Goal: Task Accomplishment & Management: Use online tool/utility

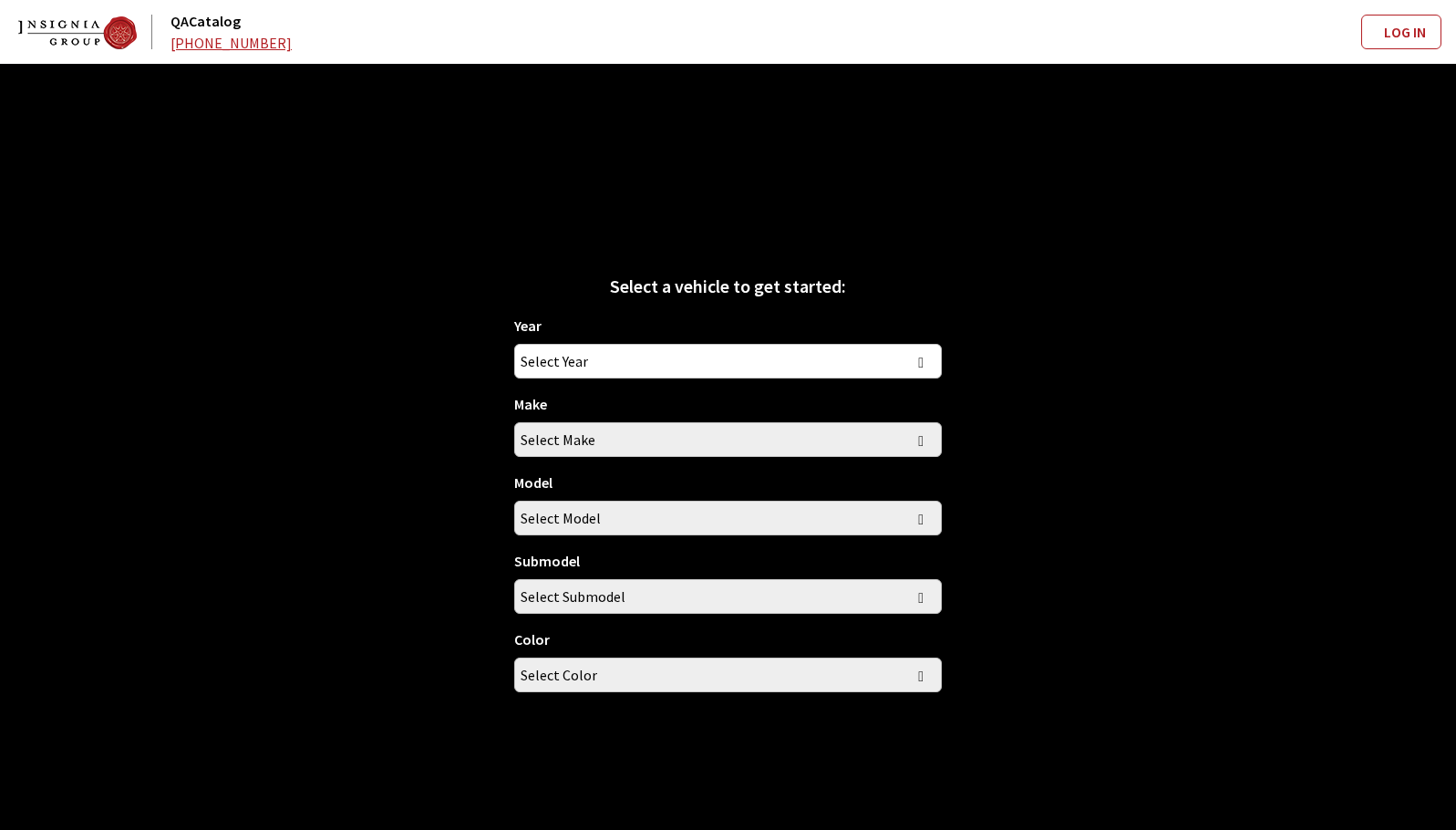
drag, startPoint x: 536, startPoint y: 273, endPoint x: 543, endPoint y: 287, distance: 15.7
click at [536, 273] on div "Select a vehicle to get started:" at bounding box center [728, 286] width 427 height 28
click at [639, 363] on span "Select Year" at bounding box center [728, 360] width 425 height 33
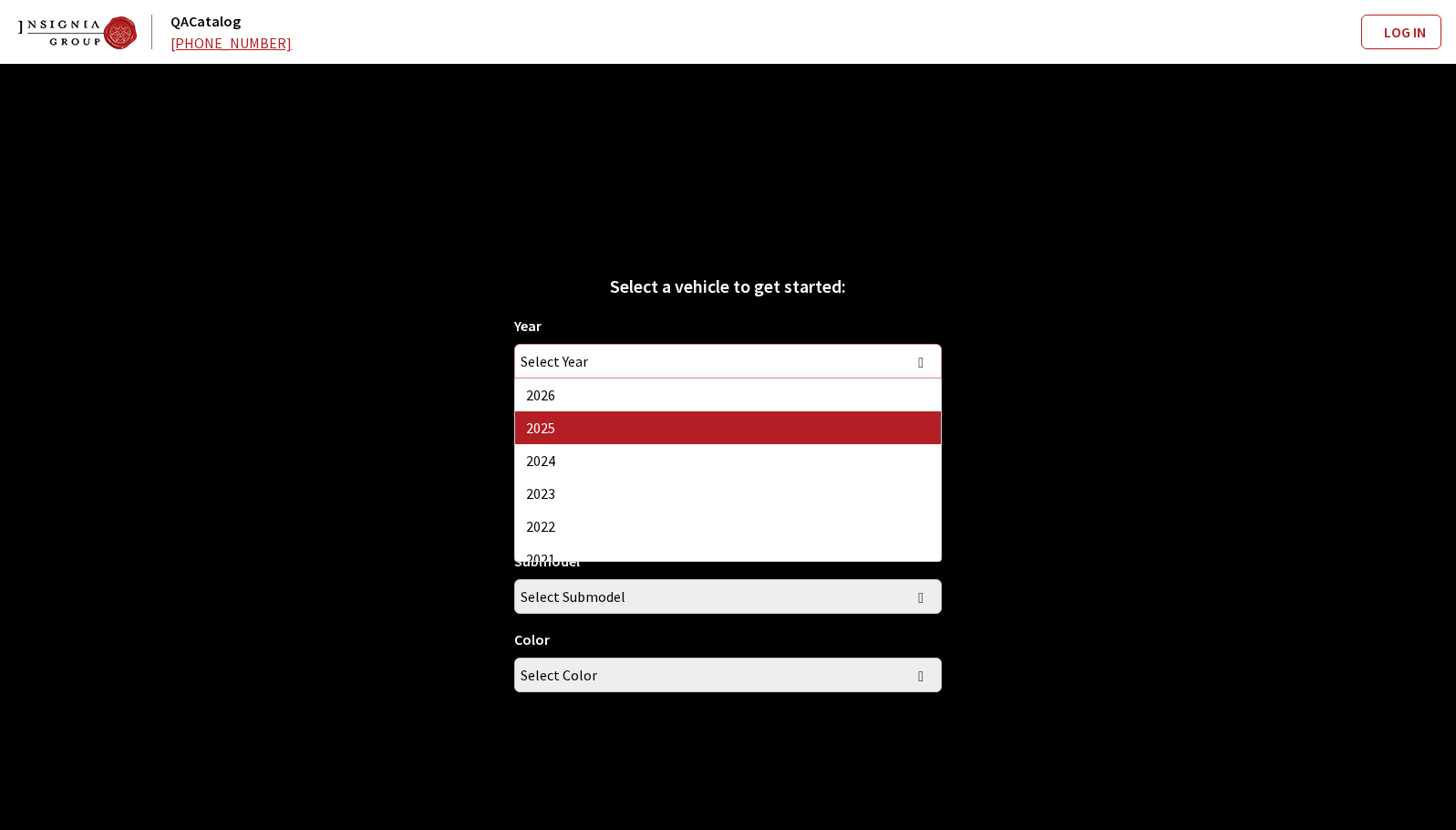
select select "43"
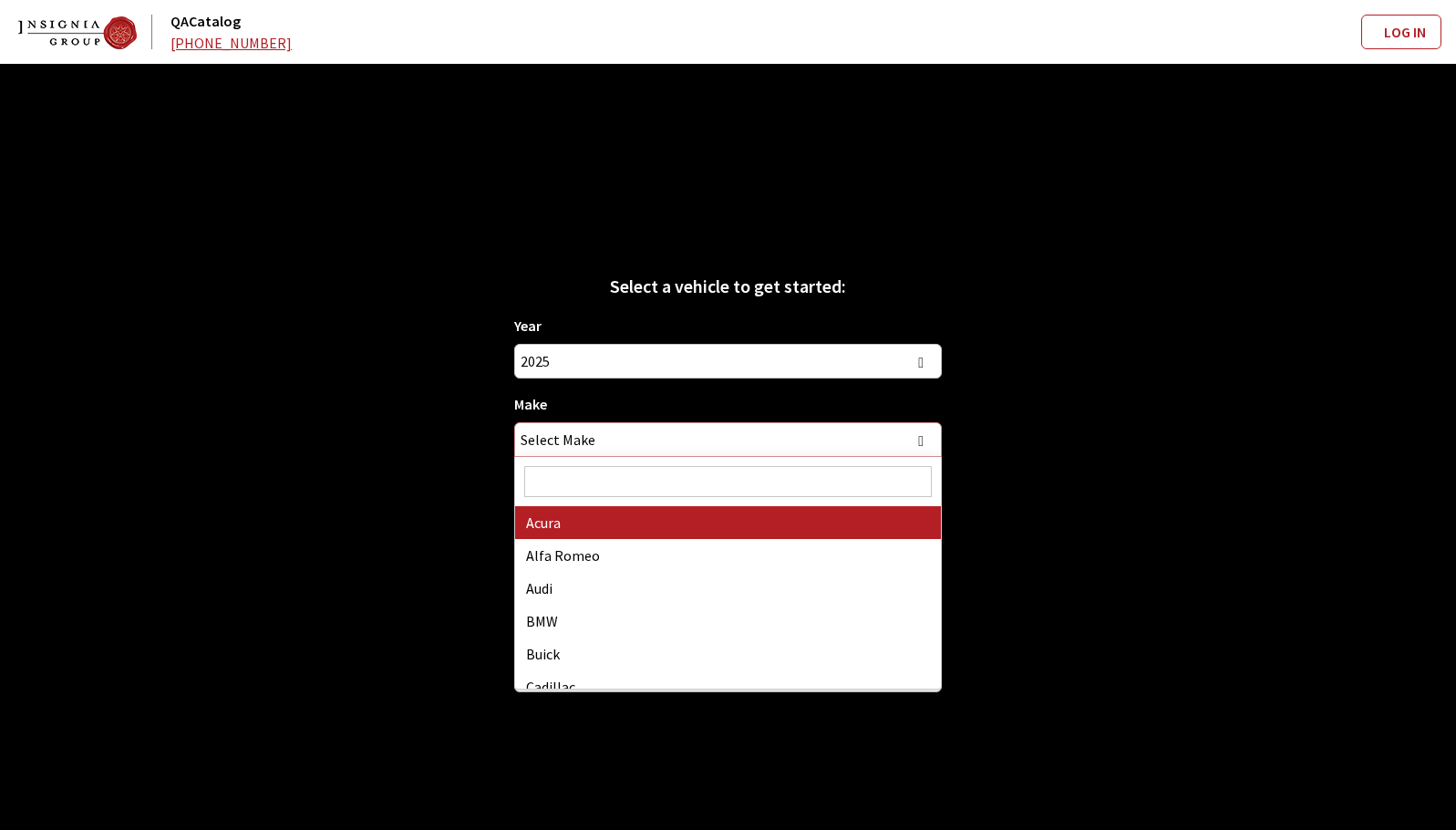
click at [633, 434] on span "Select Make" at bounding box center [728, 439] width 425 height 33
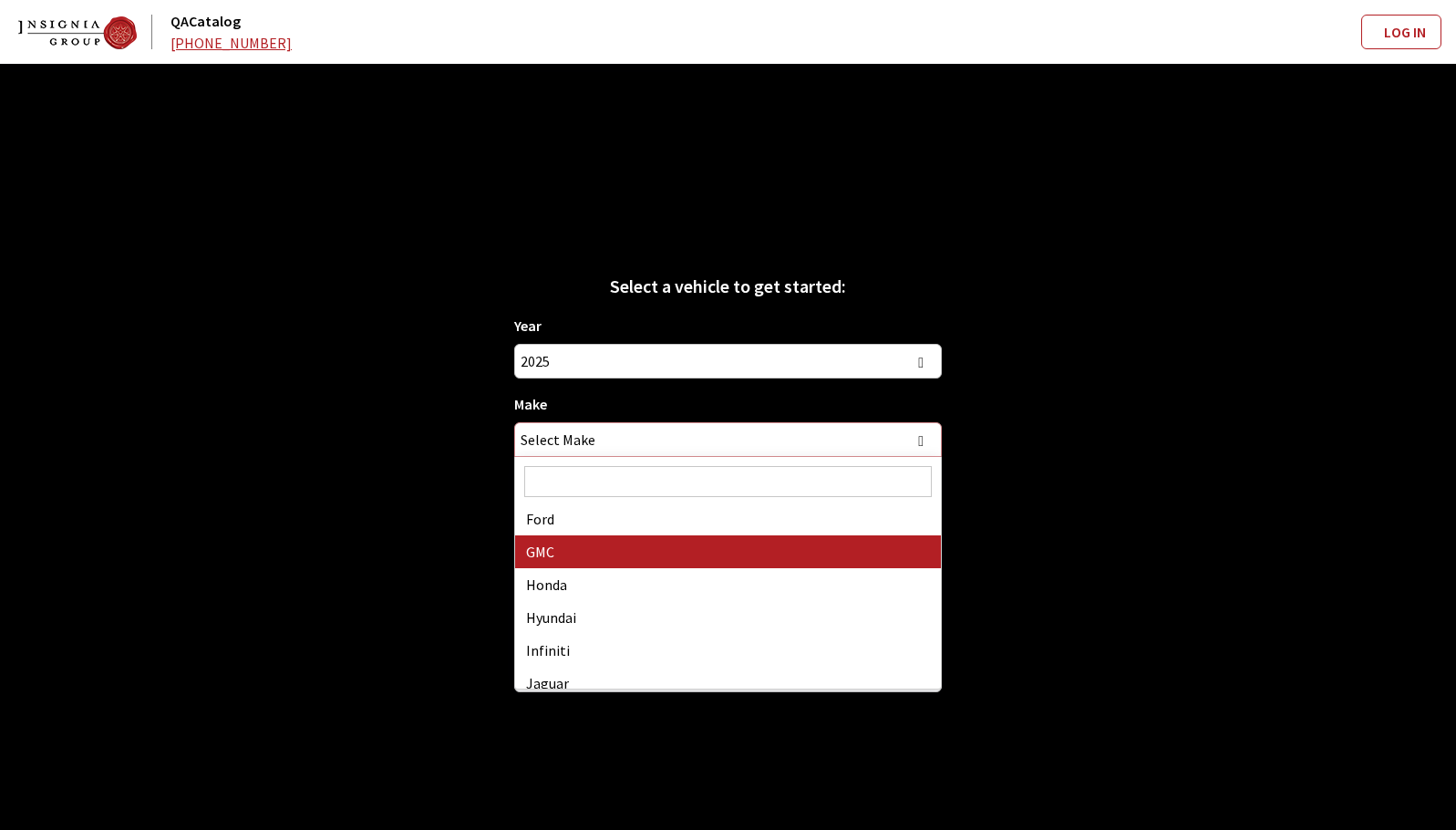
select select "4"
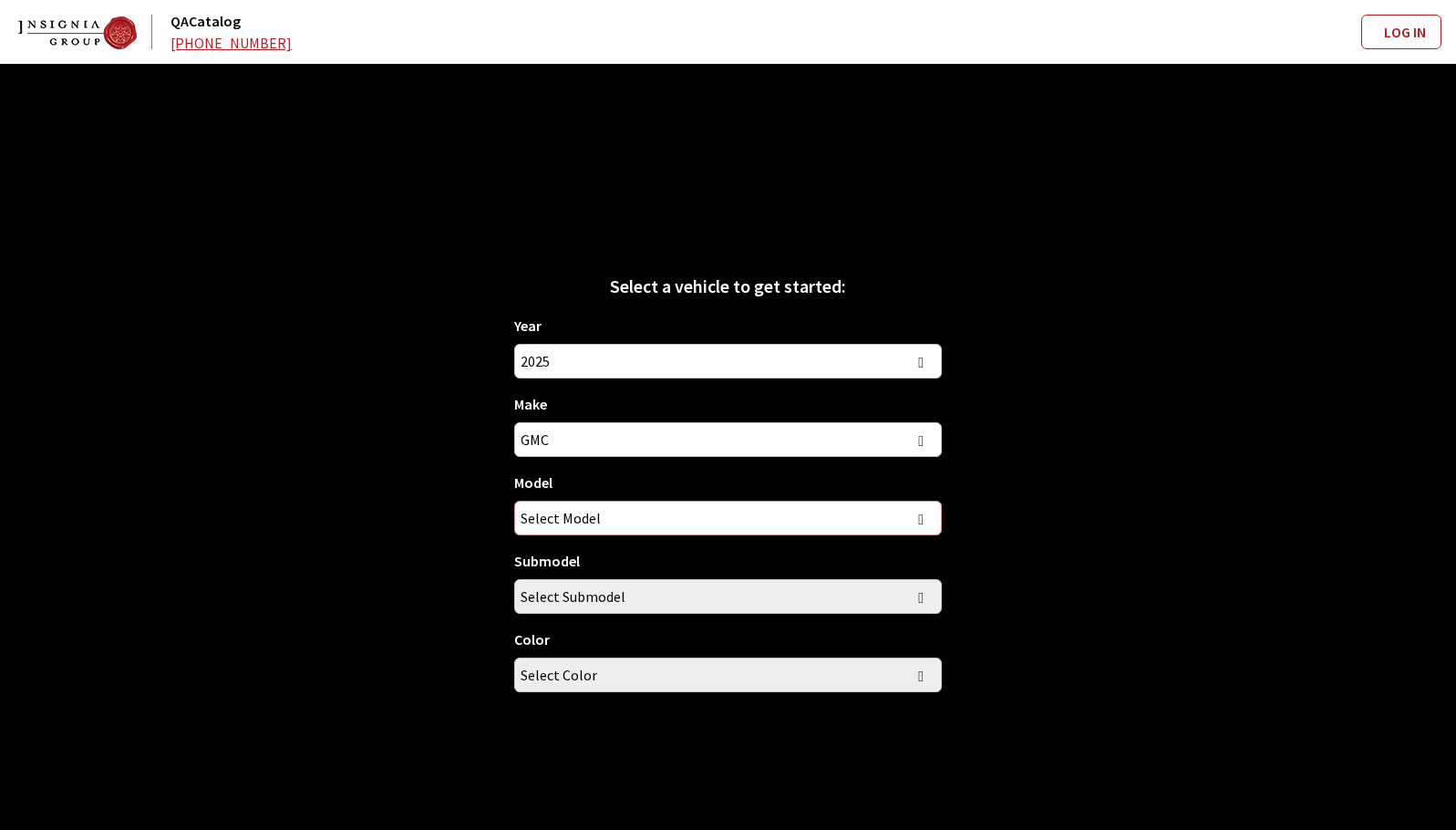
click at [651, 523] on span "Select Model" at bounding box center [728, 518] width 425 height 33
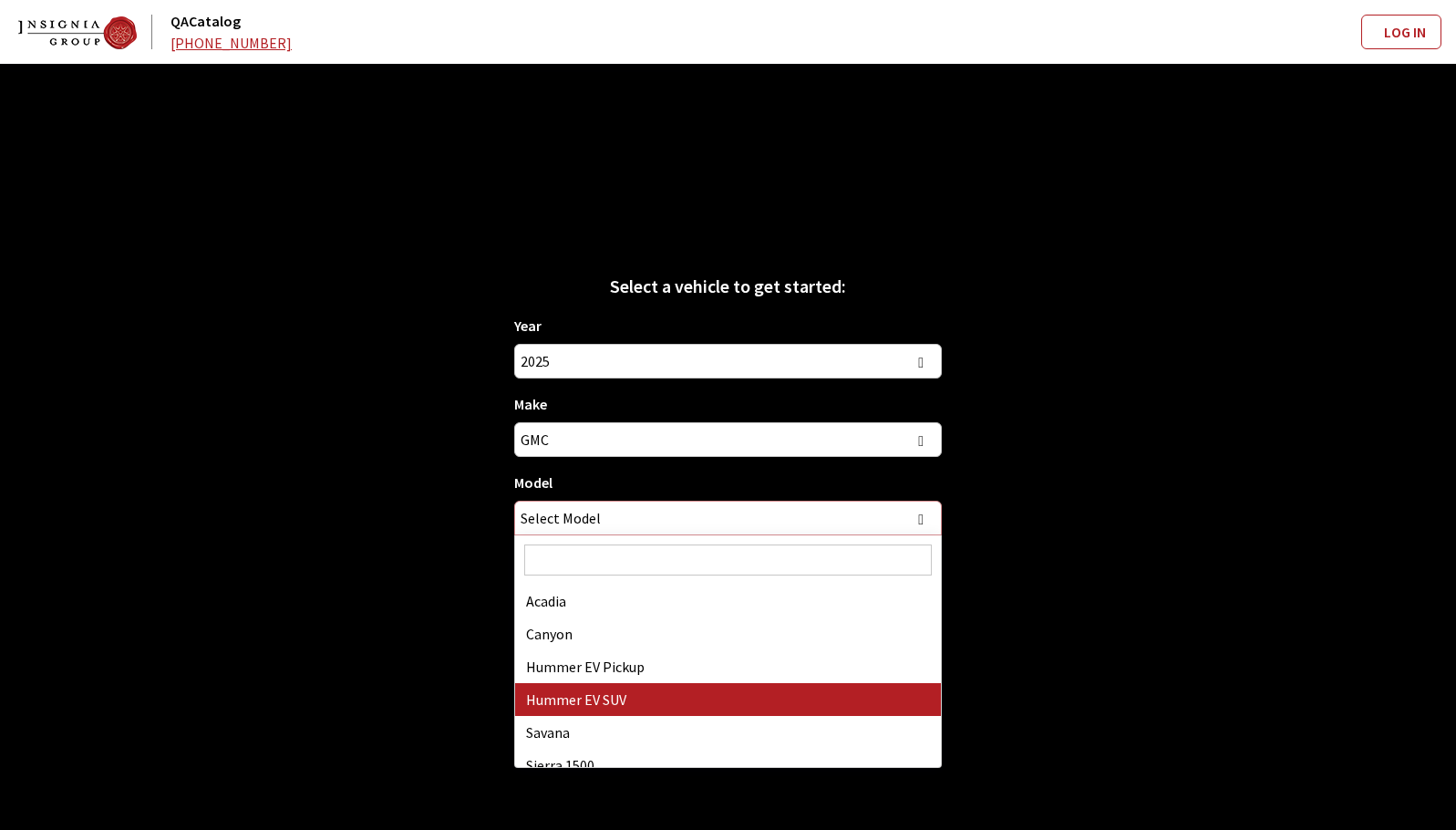
select select "1376"
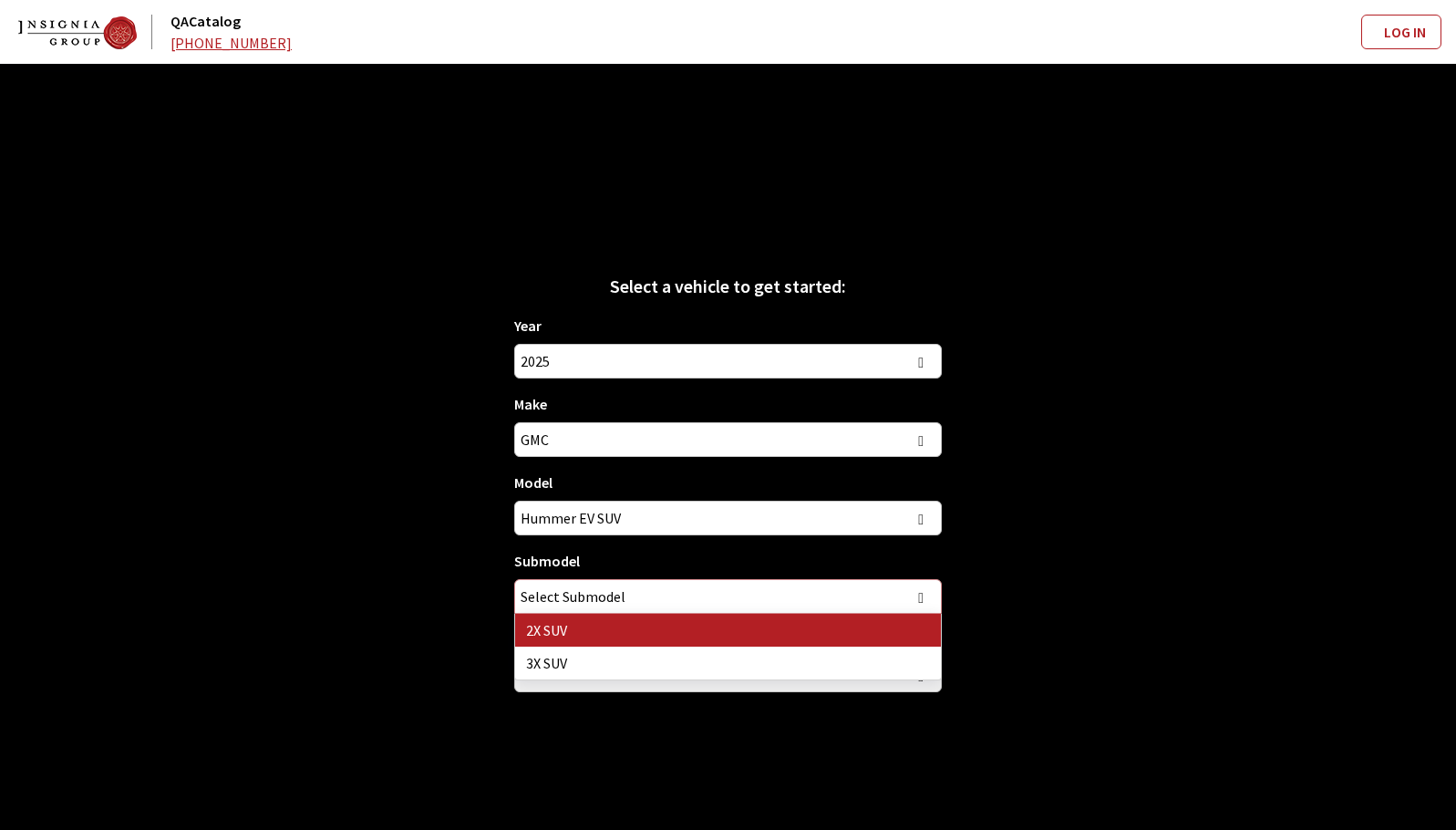
click at [665, 606] on span "Select Submodel" at bounding box center [728, 596] width 425 height 33
select select "4444"
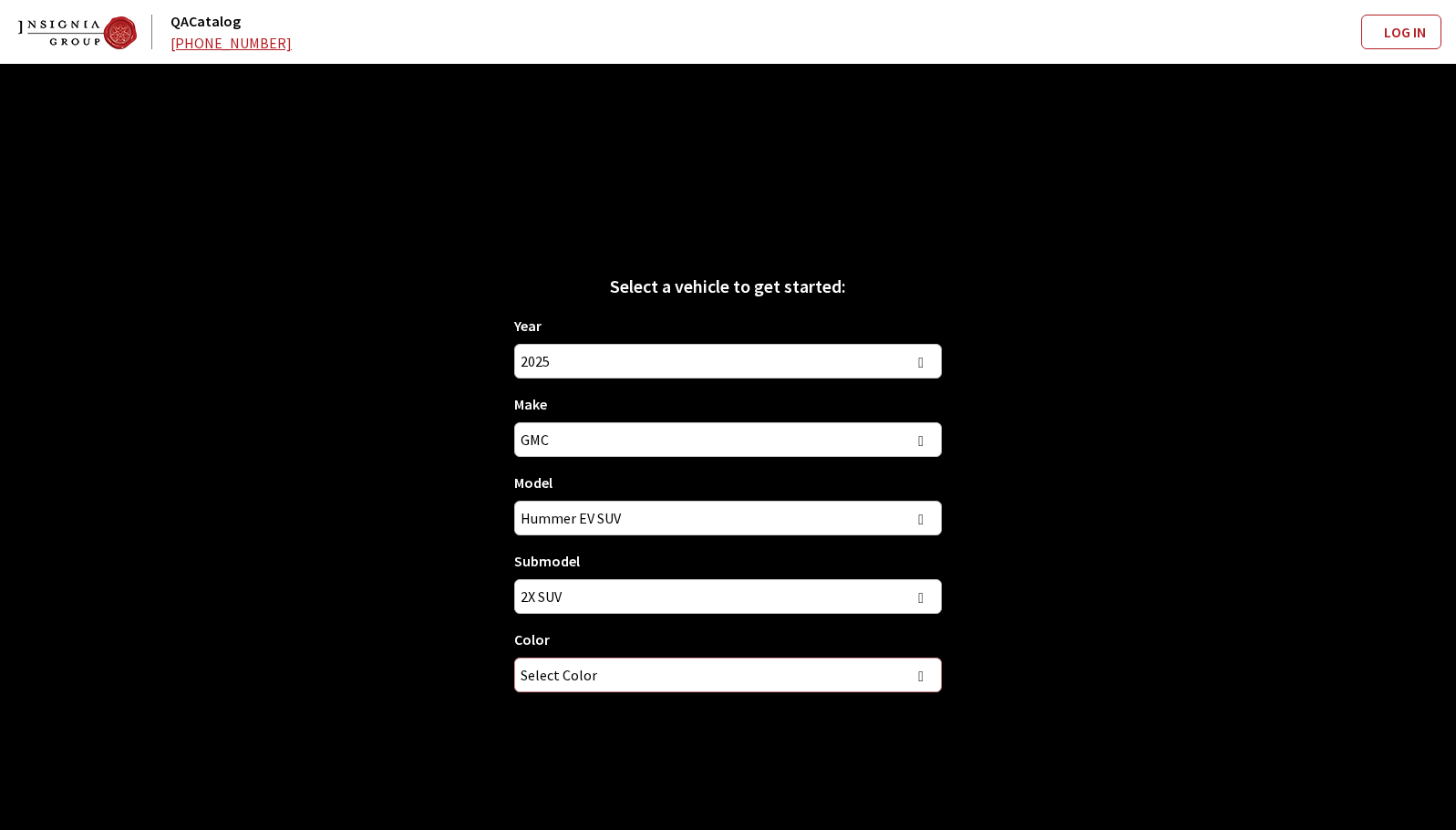
click at [612, 670] on span "Select Color" at bounding box center [728, 674] width 425 height 33
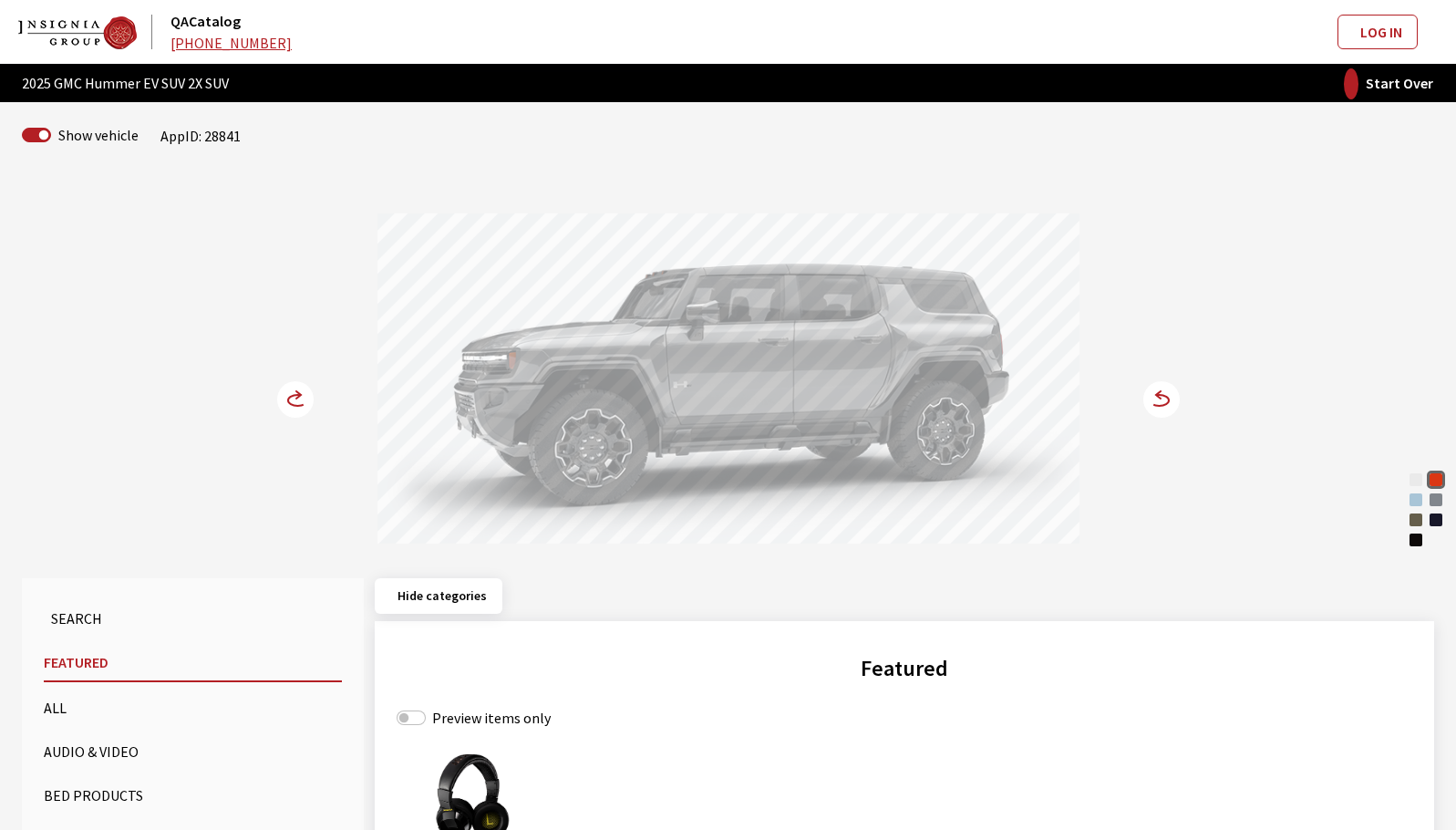
drag, startPoint x: 693, startPoint y: 404, endPoint x: 589, endPoint y: 395, distance: 104.4
click at [589, 395] on div at bounding box center [728, 381] width 702 height 336
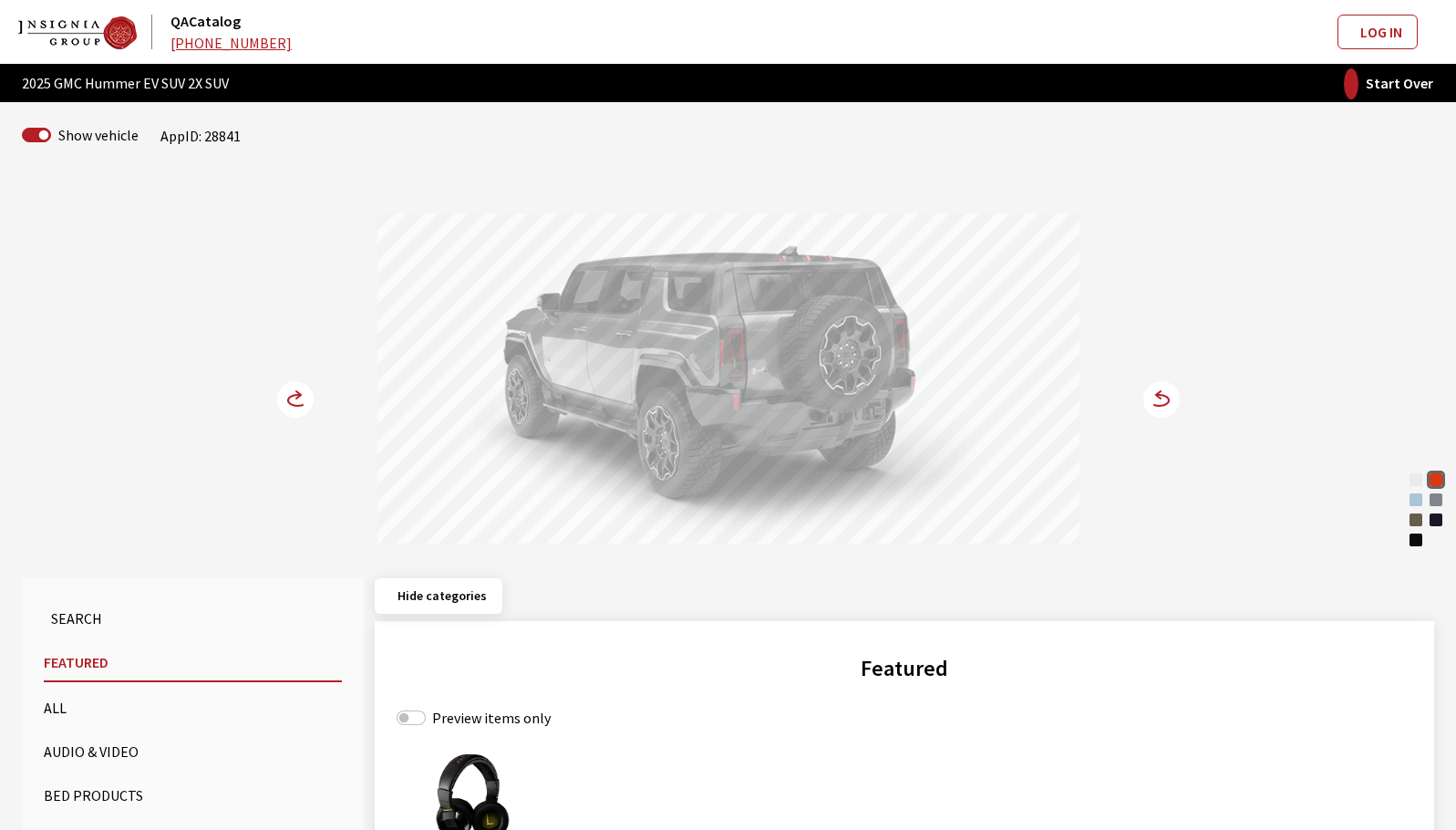
drag, startPoint x: 710, startPoint y: 408, endPoint x: 788, endPoint y: 411, distance: 78.1
click at [781, 410] on div at bounding box center [728, 381] width 702 height 336
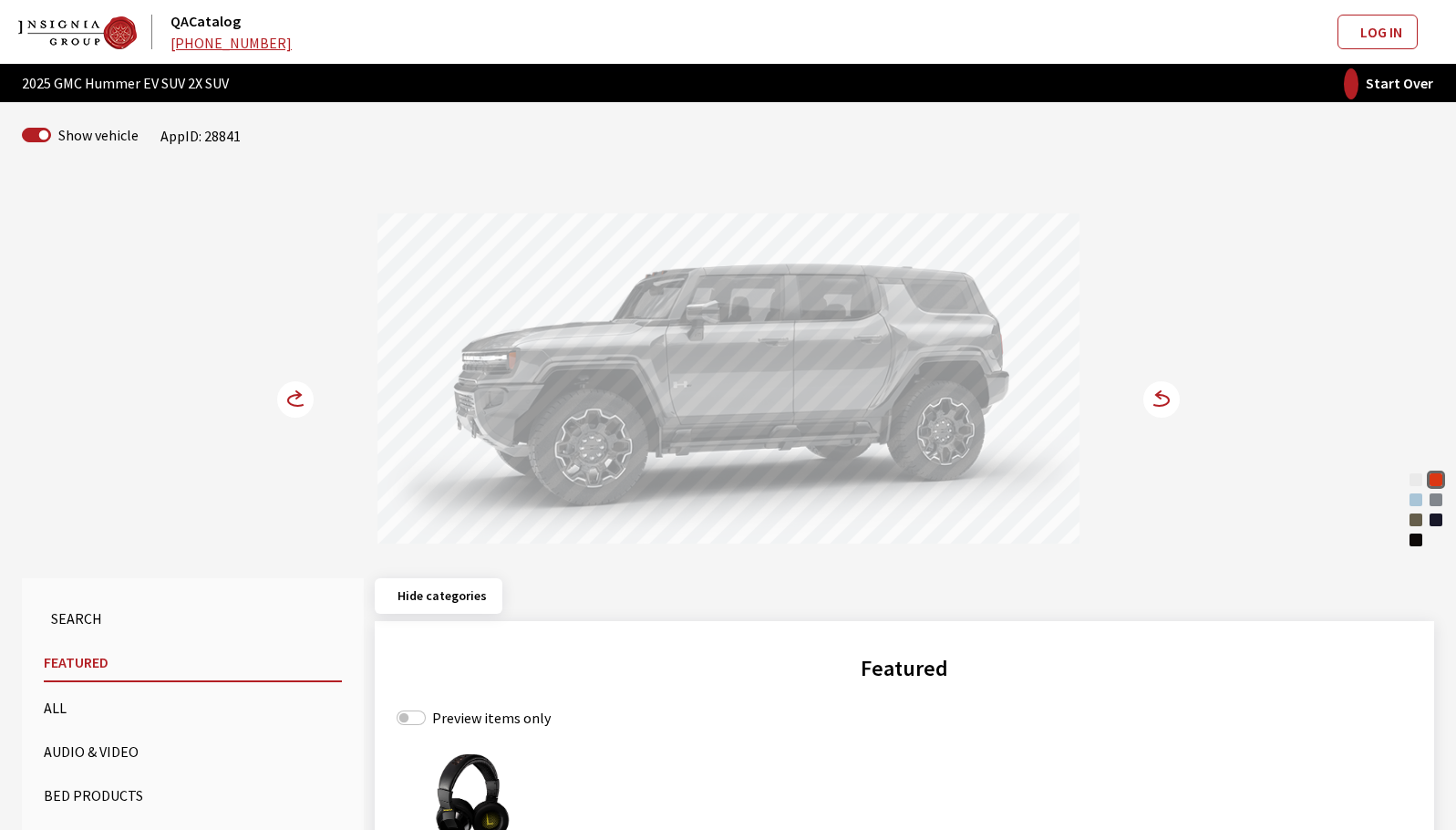
click at [881, 422] on div at bounding box center [728, 381] width 702 height 336
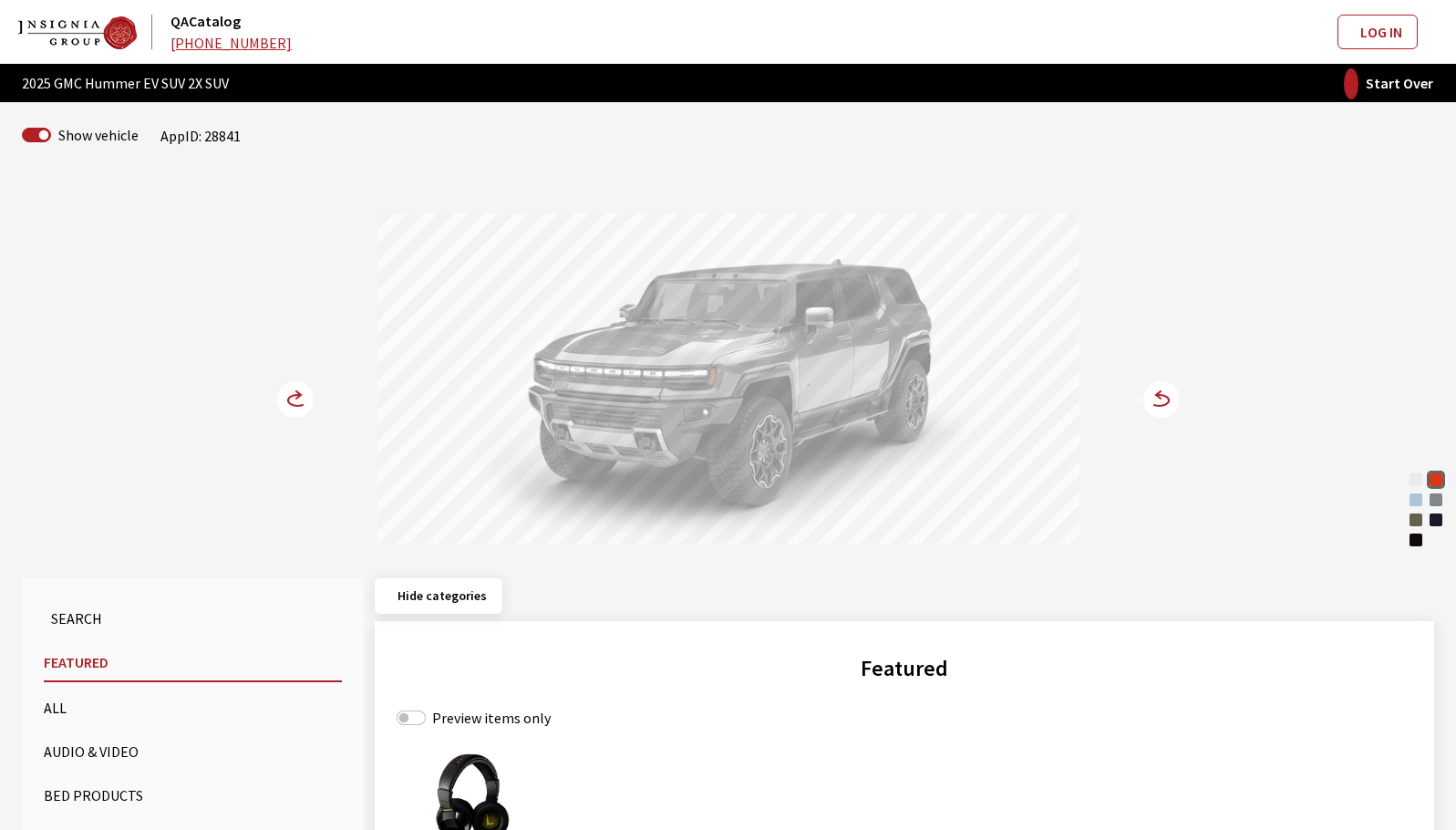
drag, startPoint x: 758, startPoint y: 400, endPoint x: 735, endPoint y: 406, distance: 23.8
click at [741, 405] on div at bounding box center [728, 381] width 702 height 336
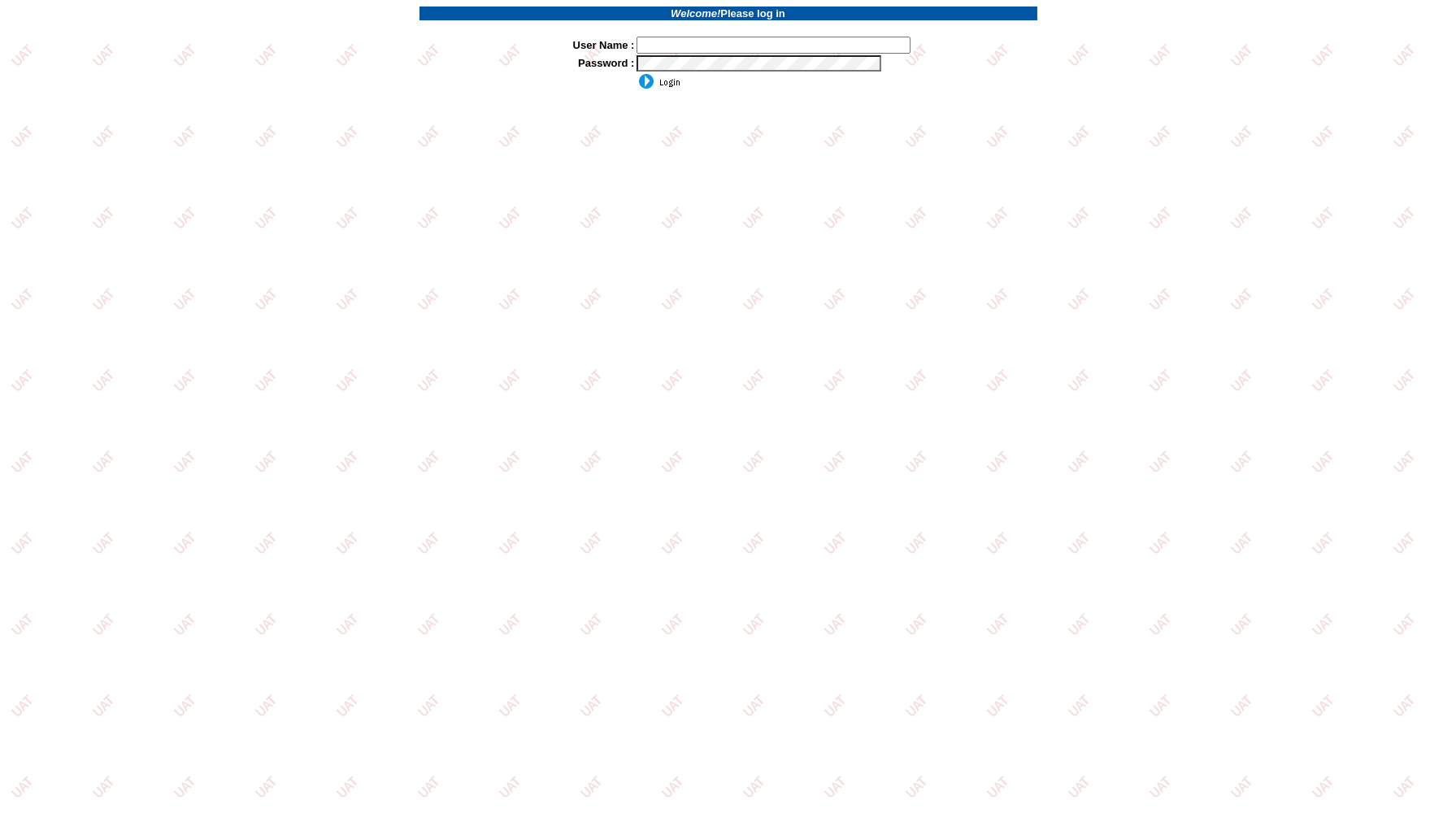
type input "jkrause"
click at [643, 77] on input "image" at bounding box center [659, 81] width 44 height 16
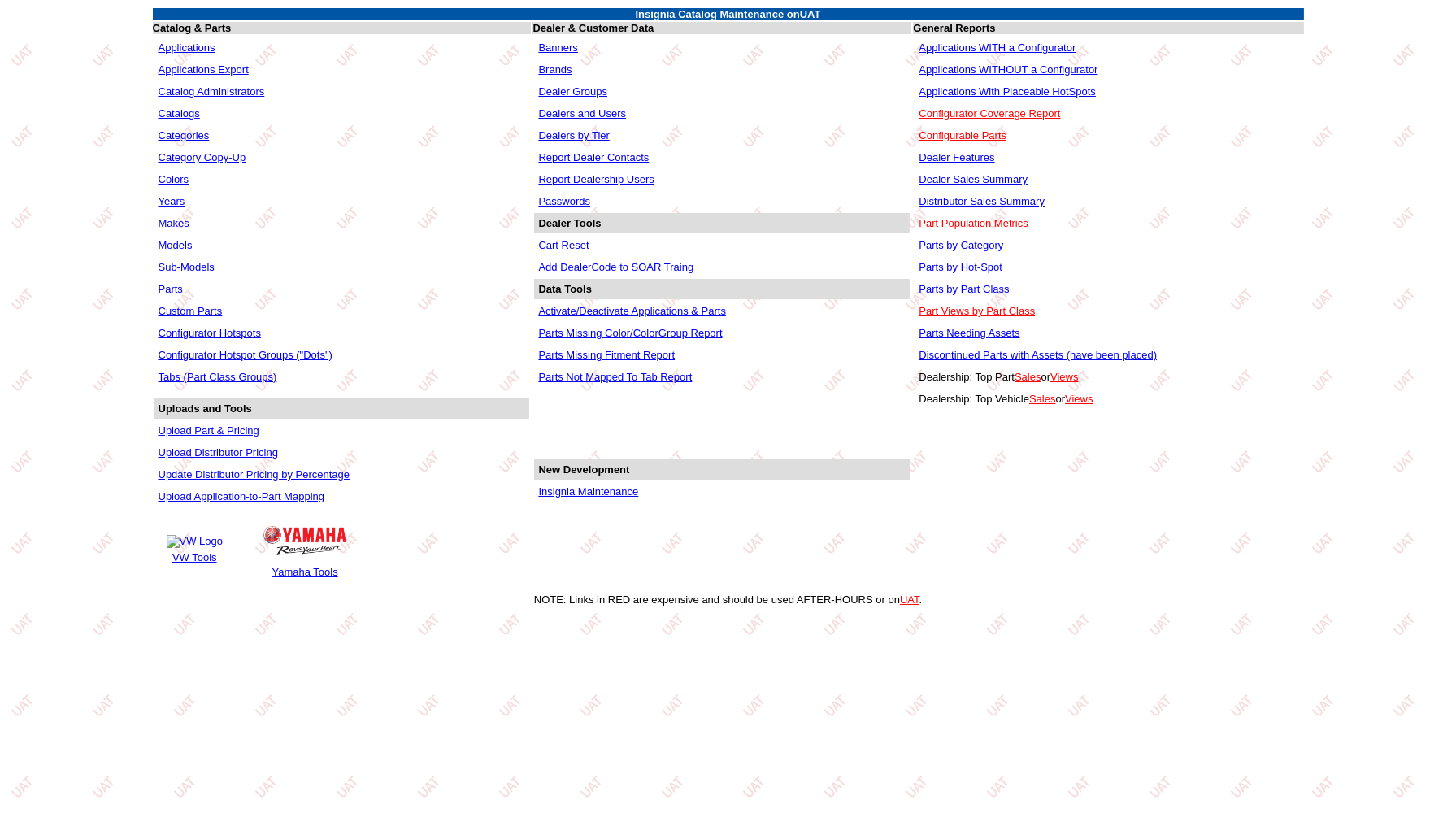
click at [200, 41] on link "Applications" at bounding box center [186, 47] width 57 height 12
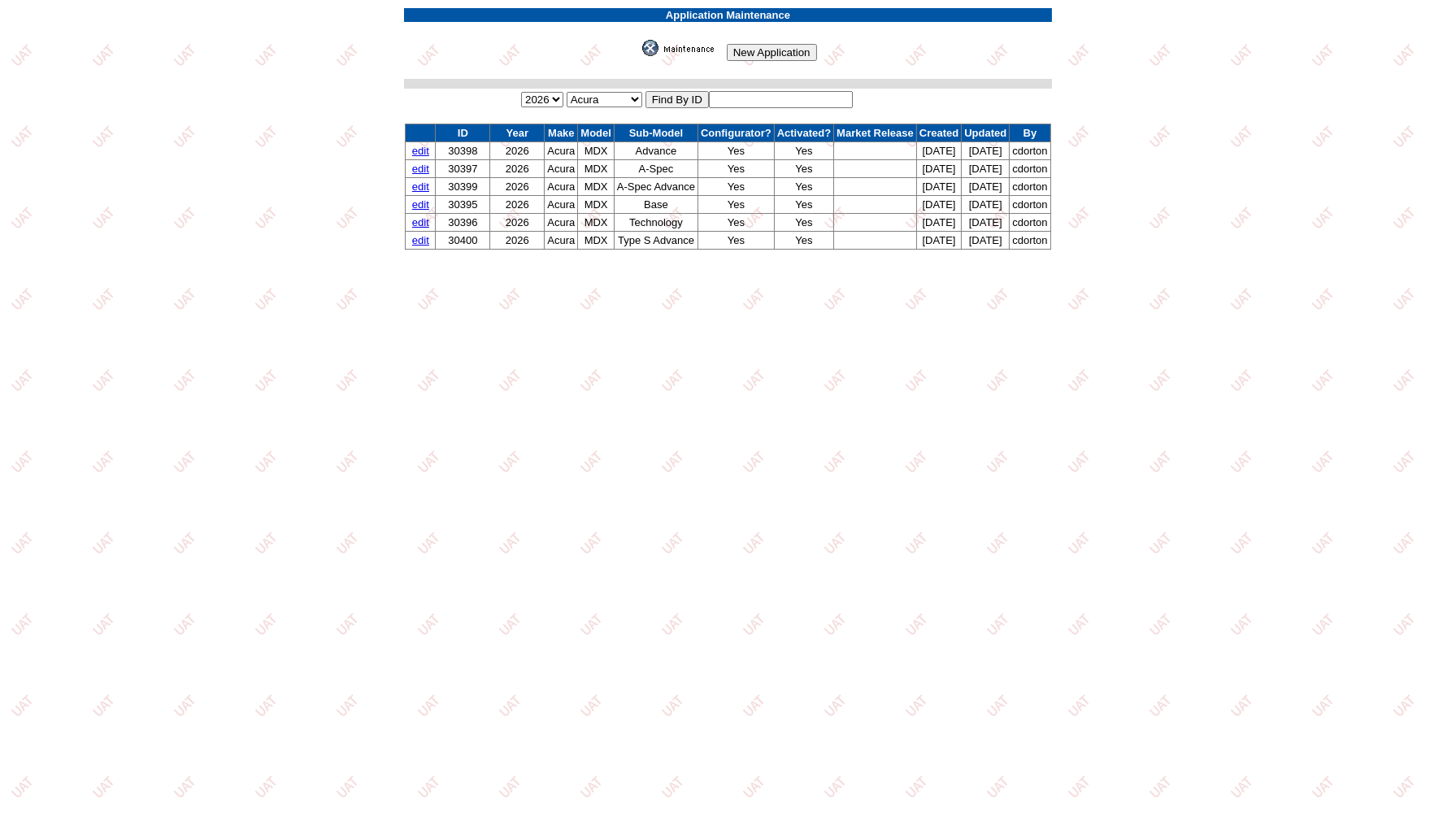
click at [748, 95] on input "text" at bounding box center [780, 100] width 144 height 17
type input "30502"
click at [639, 56] on input "image" at bounding box center [639, 56] width 0 height 0
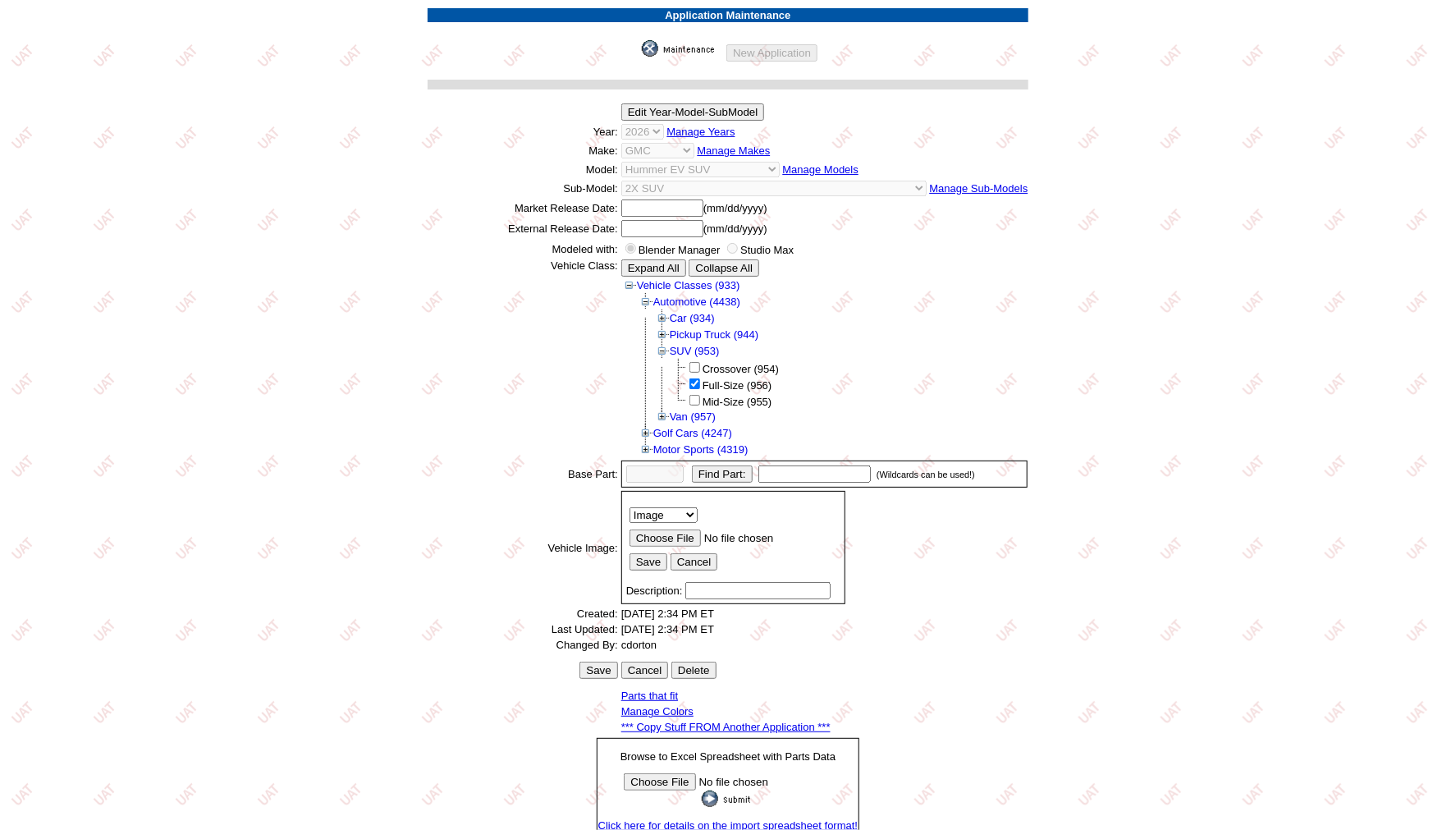
click at [718, 721] on link "*** Copy Stuff FROM Another Application ***" at bounding box center [726, 727] width 209 height 12
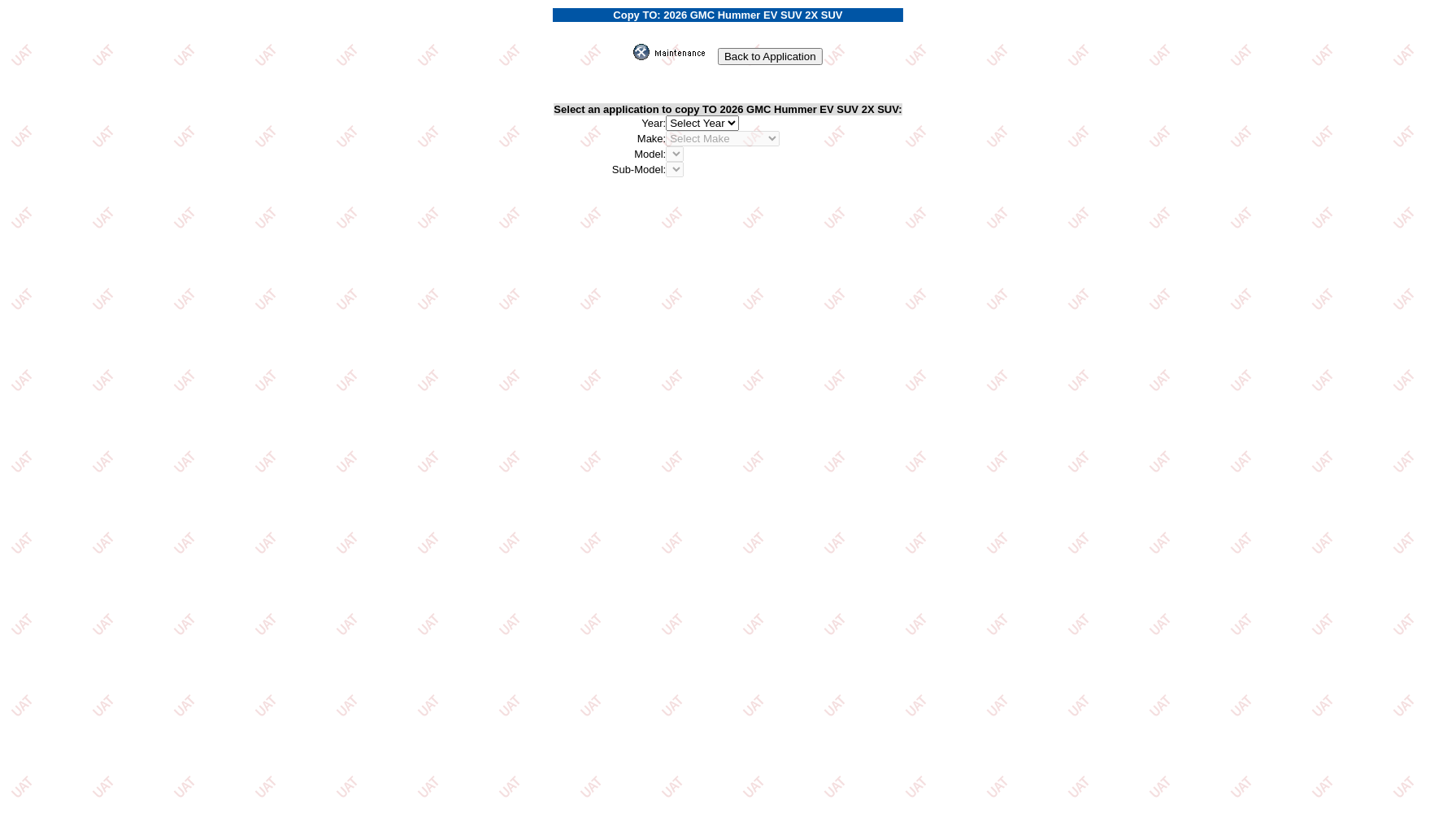
click at [713, 116] on select "2026 2025 2024 2023 2022 2021 2020 2019 2018 2017 2016 2015 2014 2013 2012 2011…" at bounding box center [702, 123] width 74 height 15
select select "43"
click at [670, 116] on select "2026 2025 2024 2023 2022 2021 2020 2019 2018 2017 2016 2015 2014 2013 2012 2011…" at bounding box center [702, 123] width 74 height 15
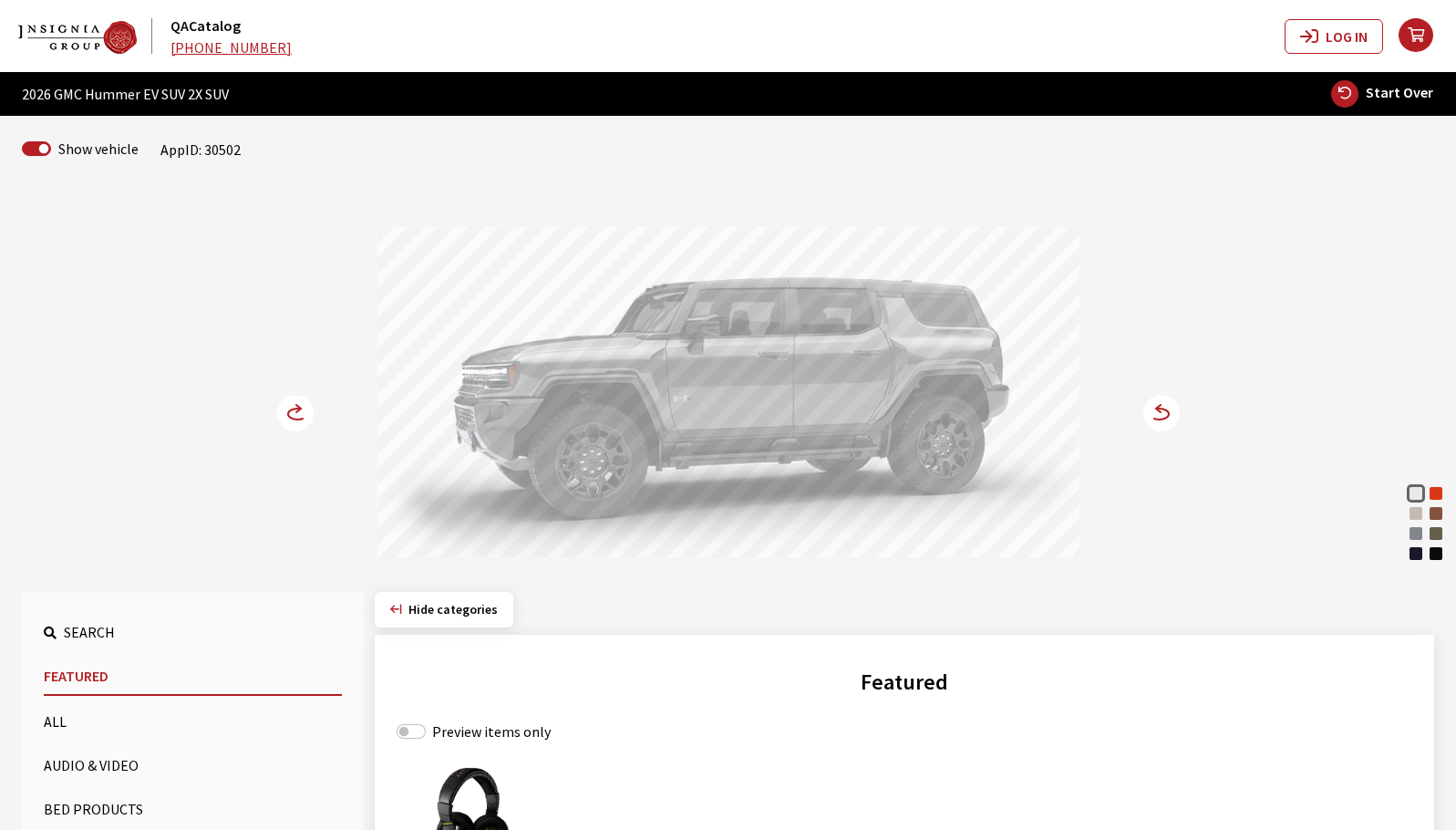
drag, startPoint x: 651, startPoint y: 420, endPoint x: 1042, endPoint y: 436, distance: 391.3
click at [979, 436] on div at bounding box center [728, 395] width 702 height 336
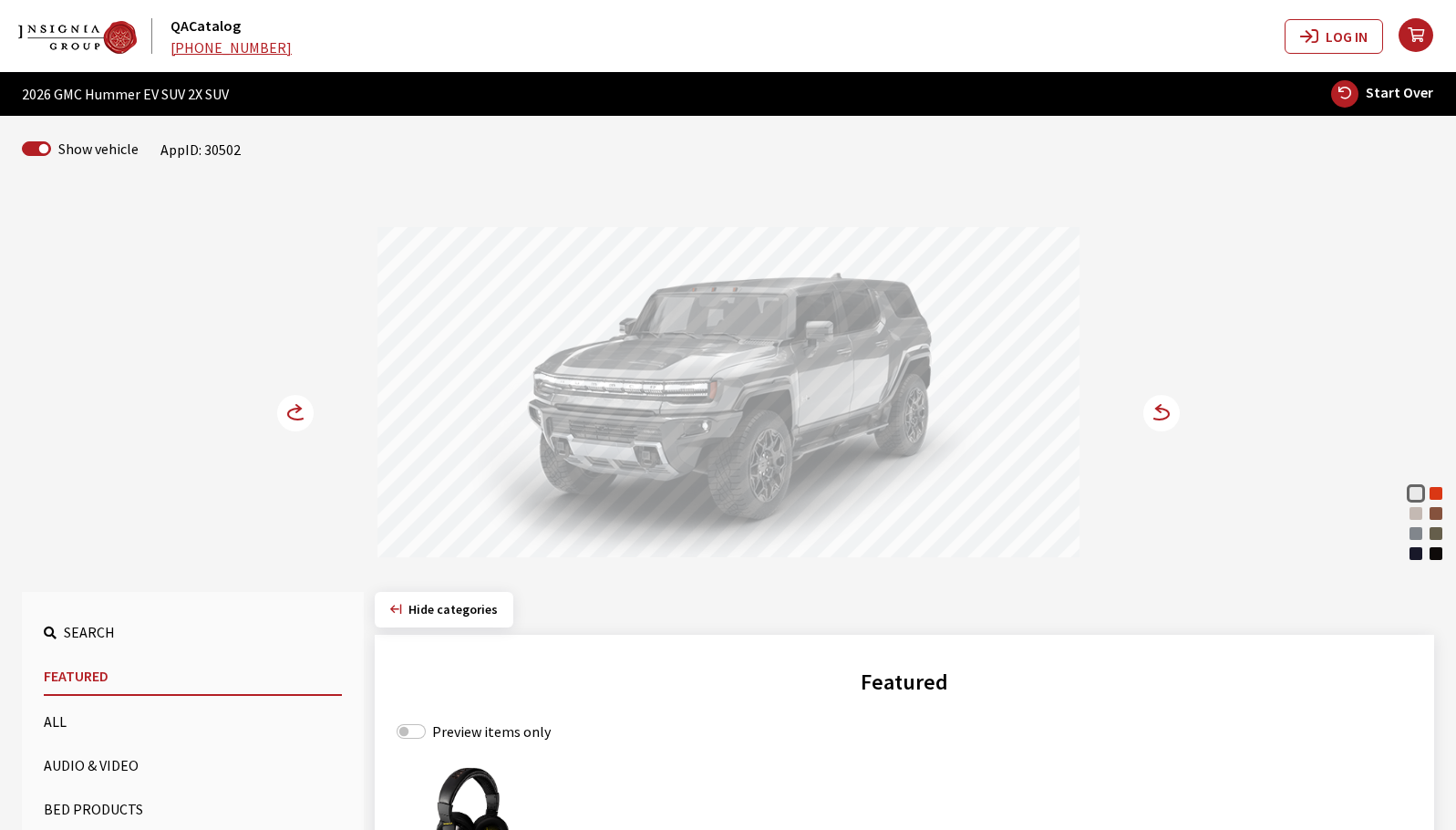
drag, startPoint x: 931, startPoint y: 443, endPoint x: 942, endPoint y: 444, distance: 11.0
click at [938, 443] on div at bounding box center [728, 395] width 702 height 336
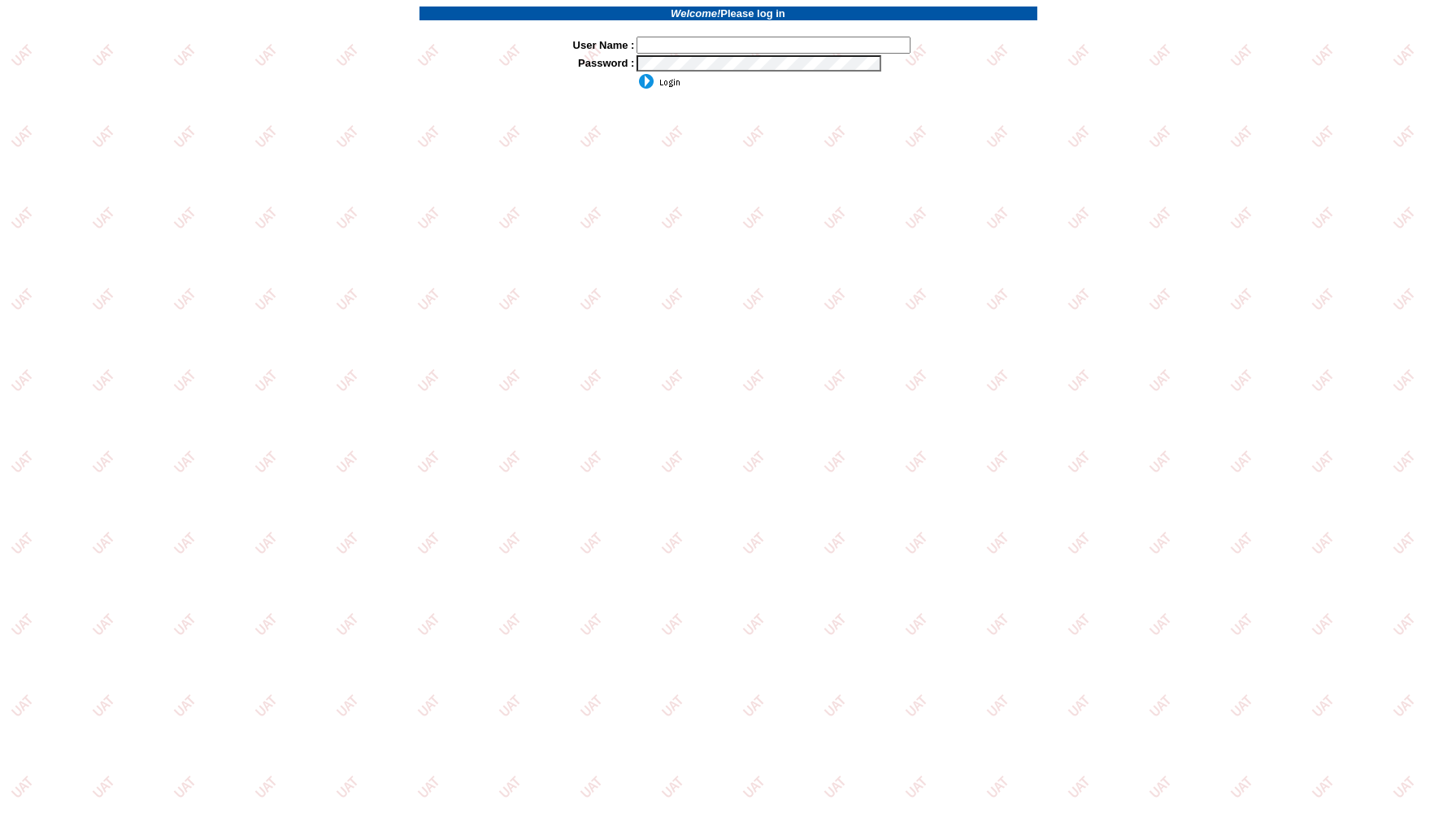
type input "jkrause"
click at [663, 83] on input "image" at bounding box center [659, 81] width 44 height 16
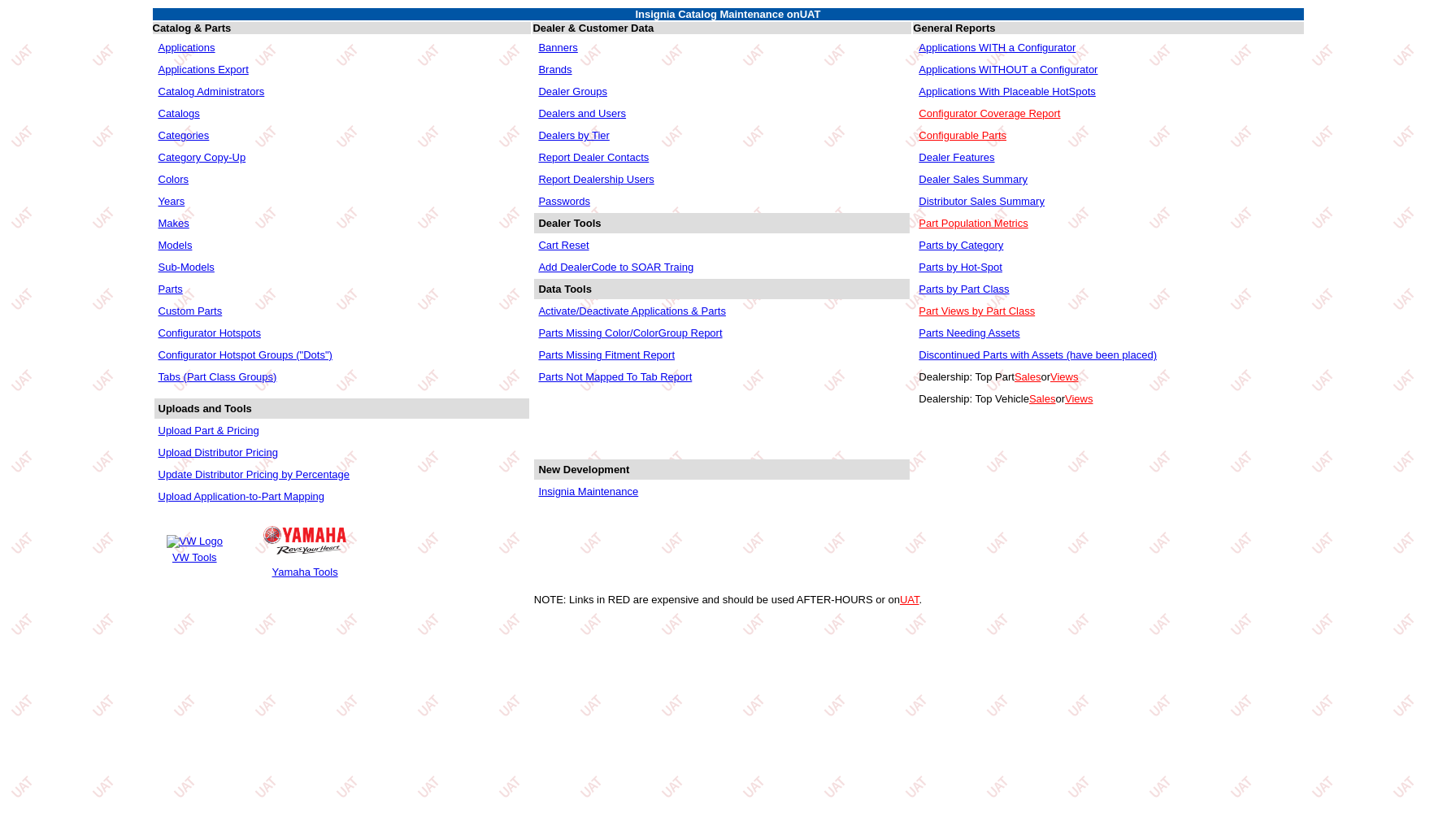
click at [200, 42] on link "Applications" at bounding box center [186, 47] width 57 height 12
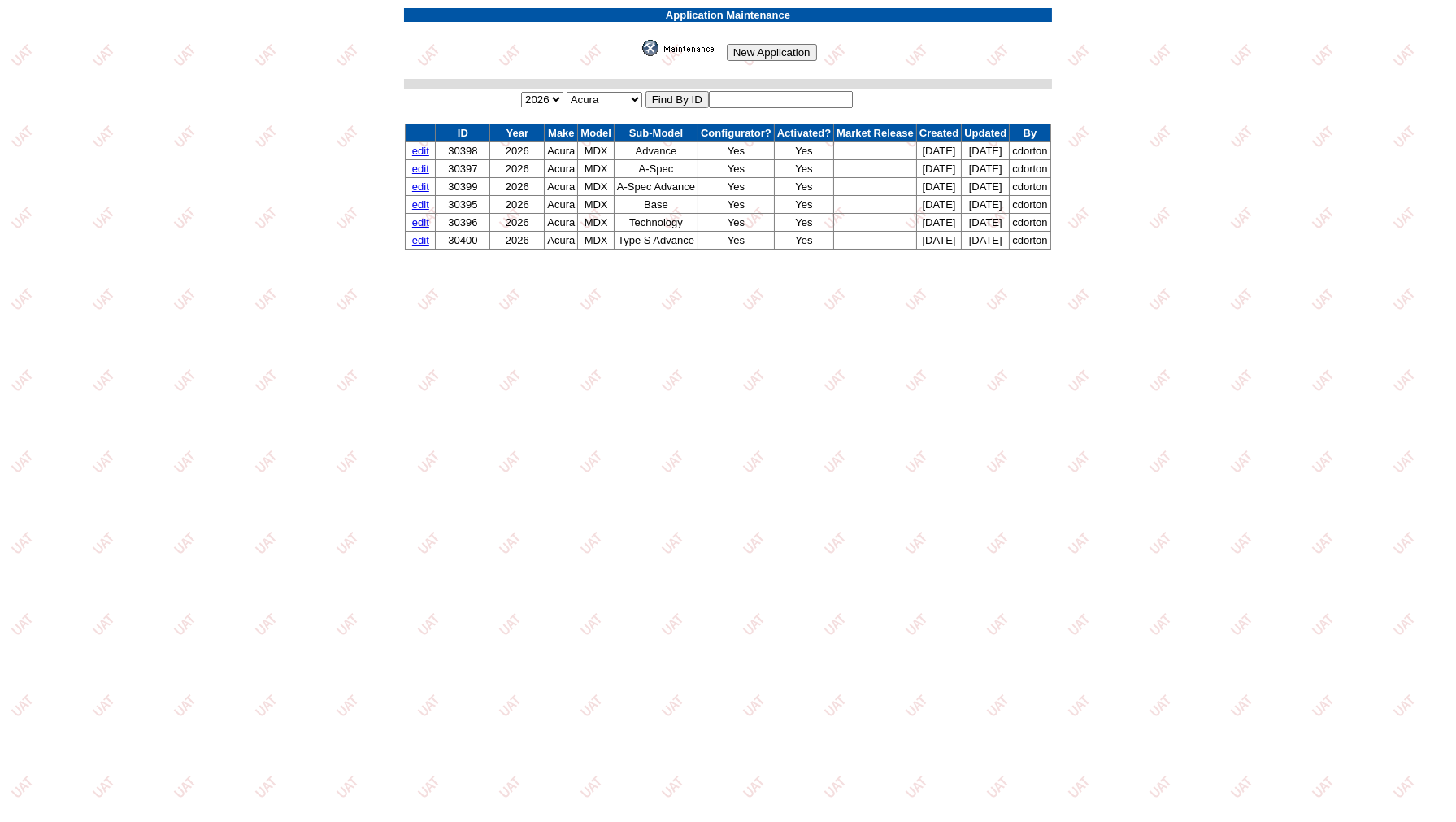
click at [796, 91] on input "text" at bounding box center [780, 100] width 144 height 17
type input "30503"
click at [639, 56] on input "image" at bounding box center [639, 56] width 0 height 0
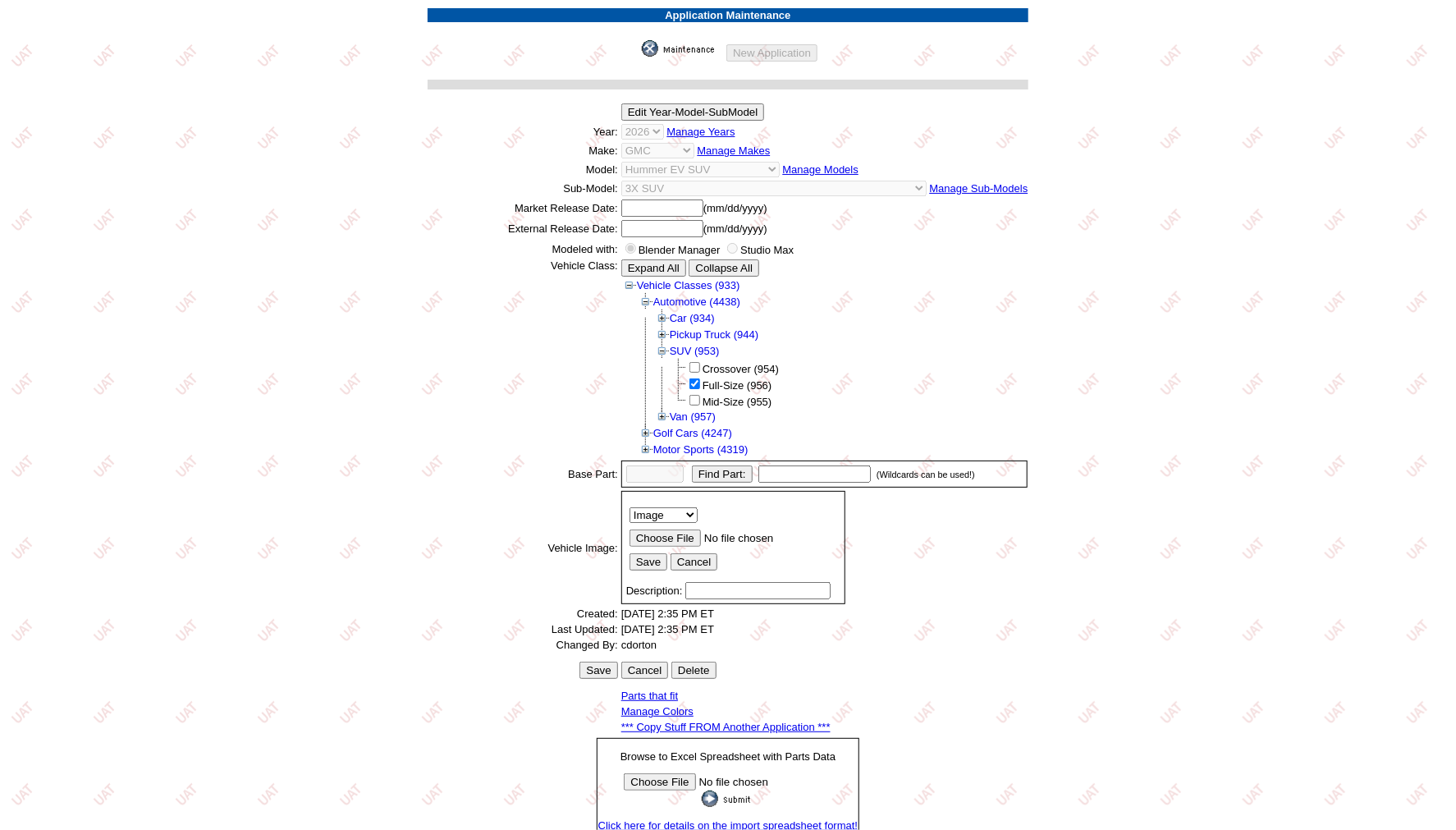
click at [743, 721] on link "*** Copy Stuff FROM Another Application ***" at bounding box center [726, 727] width 209 height 12
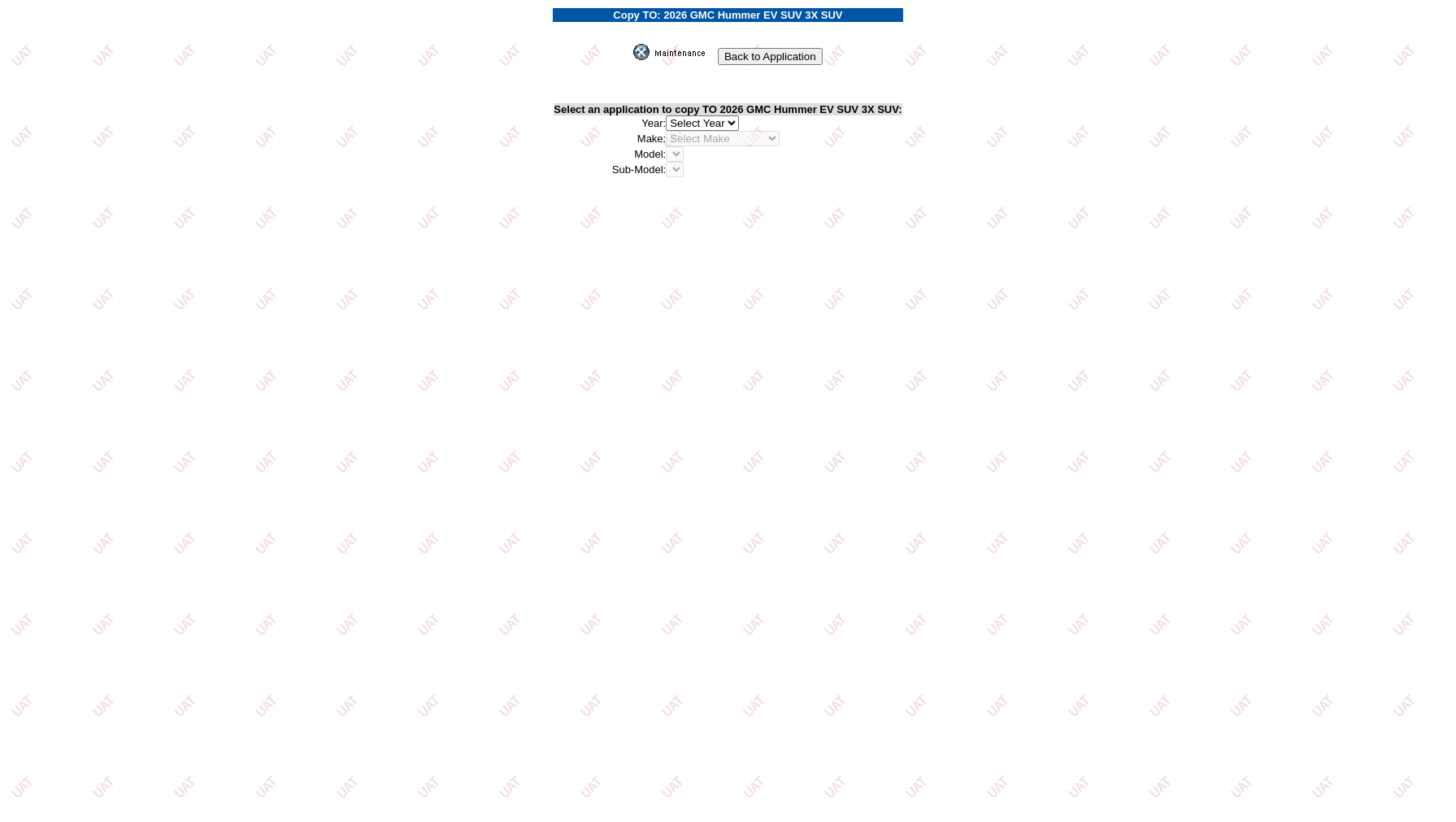
click at [735, 117] on select "2026 2025 2024 2023 2022 2021 2020 2019 2018 2017 2016 2015 2014 2013 2012 2011…" at bounding box center [702, 123] width 74 height 15
select select "44"
click at [670, 116] on select "2026 2025 2024 2023 2022 2021 2020 2019 2018 2017 2016 2015 2014 2013 2012 2011…" at bounding box center [702, 123] width 74 height 15
